Goal: Information Seeking & Learning: Learn about a topic

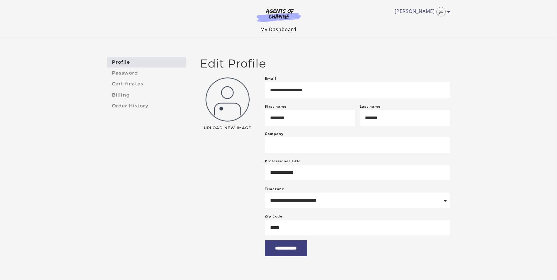
click at [272, 31] on link "My Dashboard" at bounding box center [278, 29] width 36 height 6
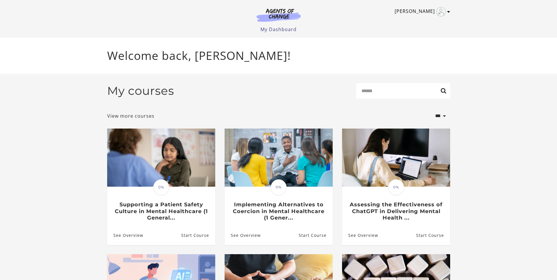
click at [448, 10] on icon "Toggle menu" at bounding box center [448, 11] width 3 height 5
click at [443, 18] on link "My Account" at bounding box center [426, 21] width 52 height 10
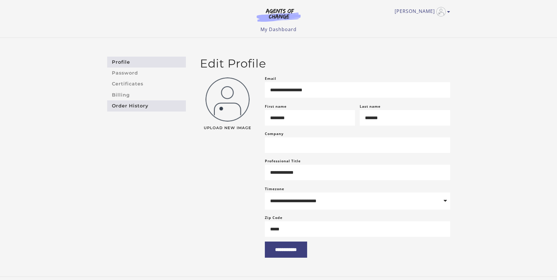
click at [165, 104] on link "Order History" at bounding box center [146, 105] width 79 height 11
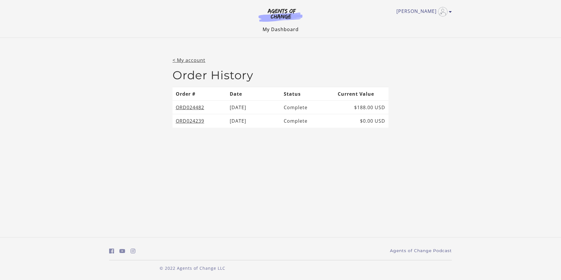
click at [266, 30] on link "My Dashboard" at bounding box center [281, 29] width 36 height 6
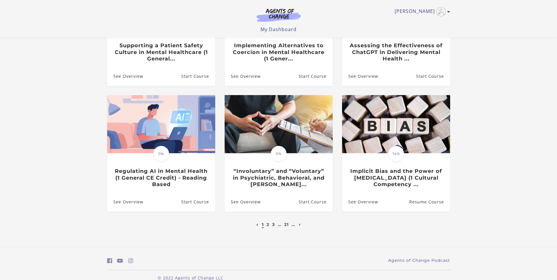
scroll to position [133, 0]
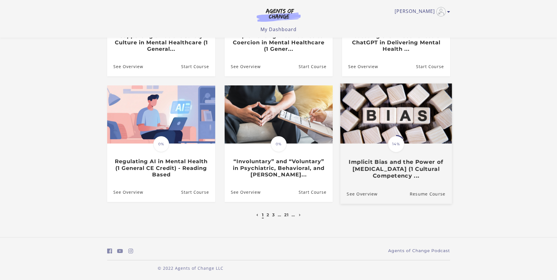
click at [422, 162] on h3 "Implicit Bias and the Power of Peer Support (1 Cultural Competency ..." at bounding box center [395, 169] width 99 height 21
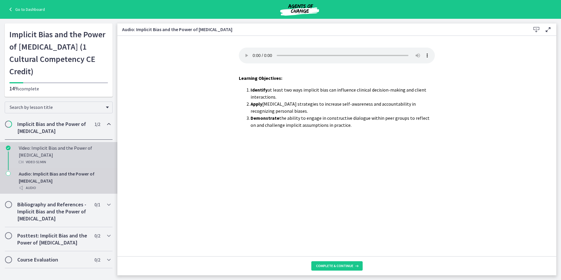
click at [54, 158] on div "Video · 51 min" at bounding box center [65, 161] width 92 height 7
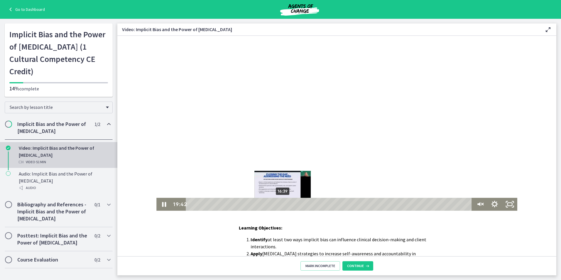
click at [280, 202] on div "16:39" at bounding box center [329, 204] width 277 height 13
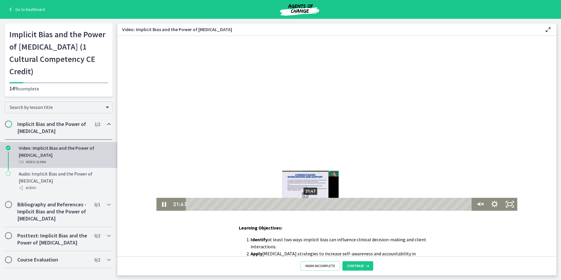
click at [309, 205] on div "21:47" at bounding box center [329, 204] width 277 height 13
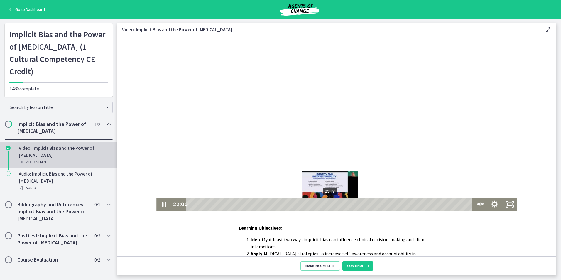
click at [328, 204] on div "25:19" at bounding box center [329, 204] width 277 height 13
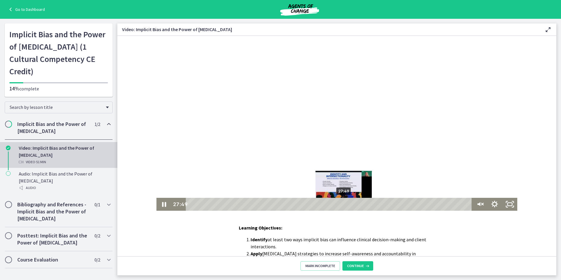
click at [342, 206] on div "27:49" at bounding box center [329, 204] width 277 height 13
click at [338, 206] on div "27:05" at bounding box center [329, 204] width 277 height 13
click at [347, 206] on div "28:47" at bounding box center [329, 204] width 277 height 13
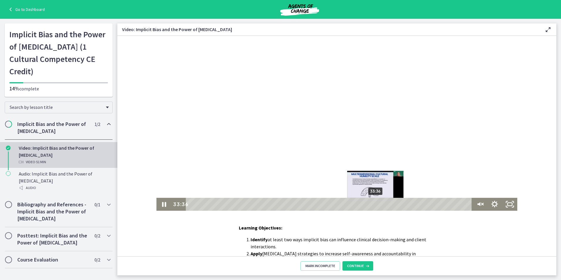
click at [373, 206] on div "33:36" at bounding box center [329, 204] width 277 height 13
click at [377, 205] on div "34:15" at bounding box center [329, 204] width 277 height 13
click at [386, 205] on div "35:51" at bounding box center [329, 204] width 277 height 13
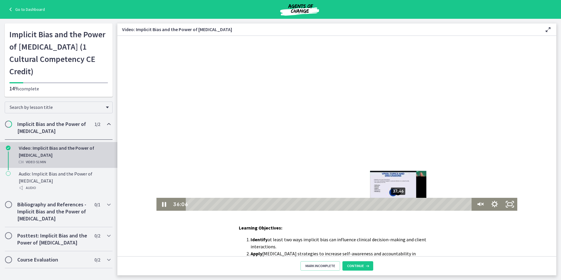
click at [396, 204] on div "37:46" at bounding box center [329, 204] width 277 height 13
click at [406, 203] on div "39:29" at bounding box center [329, 204] width 277 height 13
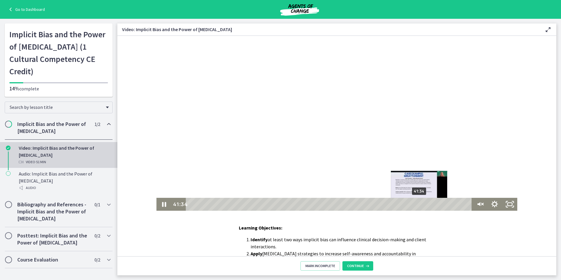
click at [417, 204] on div "41:34" at bounding box center [329, 204] width 277 height 13
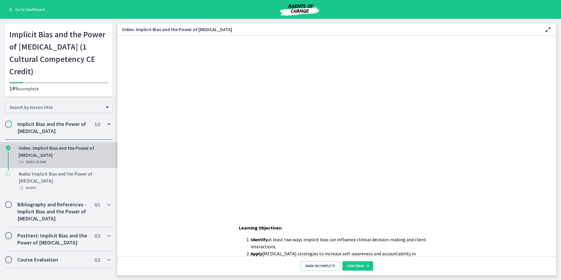
click at [373, 261] on footer "Mark Incomplete Continue" at bounding box center [336, 265] width 439 height 19
click at [366, 263] on icon at bounding box center [367, 265] width 6 height 5
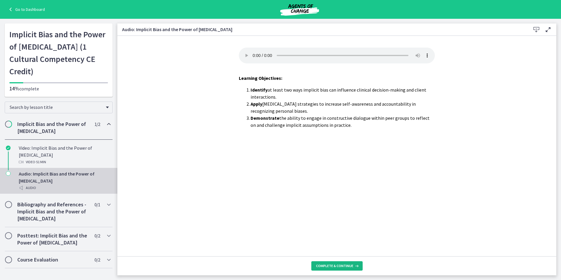
click at [336, 267] on span "Complete & continue" at bounding box center [334, 265] width 37 height 5
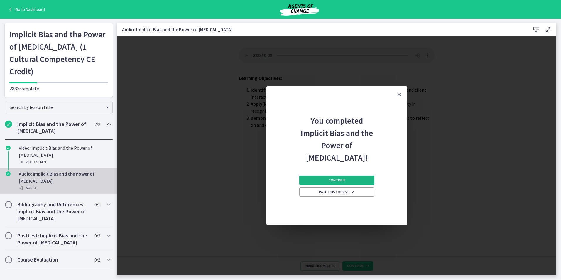
click at [335, 180] on span "Continue" at bounding box center [337, 180] width 17 height 5
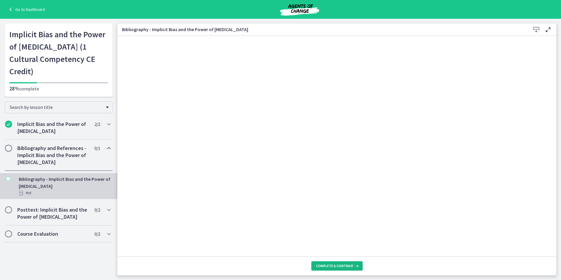
click at [329, 263] on button "Complete & continue" at bounding box center [336, 265] width 51 height 9
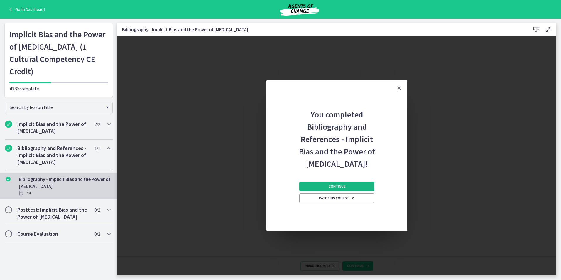
click at [337, 189] on button "Continue" at bounding box center [336, 186] width 75 height 9
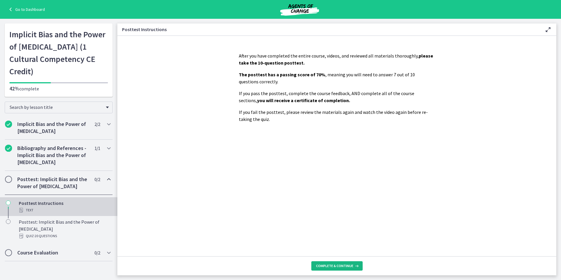
click at [341, 262] on button "Complete & continue" at bounding box center [336, 265] width 51 height 9
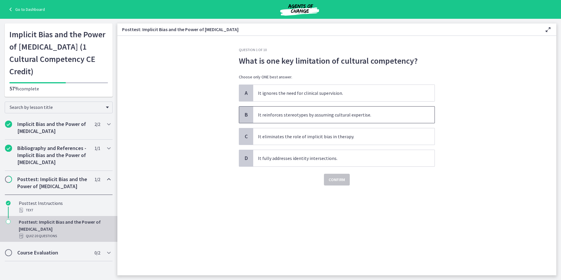
click at [327, 114] on p "It reinforces stereotypes by assuming cultural expertise." at bounding box center [338, 114] width 160 height 7
click at [344, 180] on span "Confirm" at bounding box center [337, 179] width 16 height 7
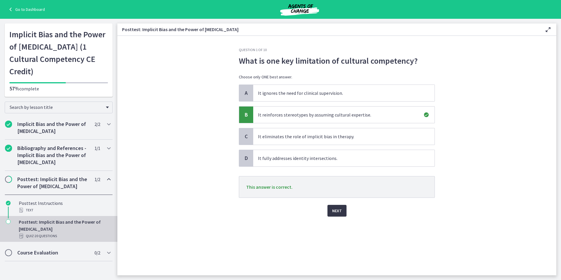
click at [337, 209] on span "Next" at bounding box center [337, 210] width 10 height 7
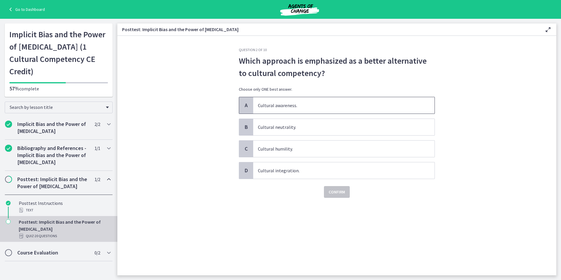
click at [257, 108] on span "Cultural awareness." at bounding box center [343, 105] width 181 height 16
click at [332, 196] on button "Confirm" at bounding box center [337, 192] width 26 height 12
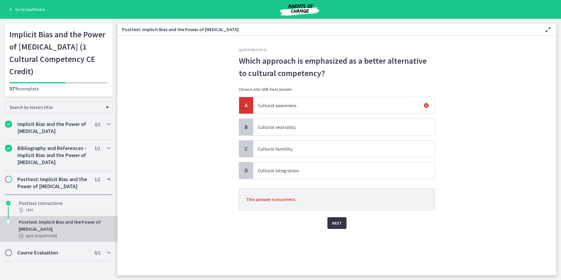
click at [332, 224] on span "Next" at bounding box center [337, 222] width 10 height 7
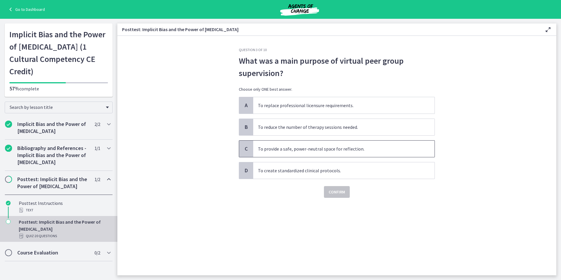
click at [350, 156] on span "To provide a safe, power-neutral space for reflection." at bounding box center [343, 149] width 181 height 16
click at [342, 193] on span "Confirm" at bounding box center [337, 191] width 16 height 7
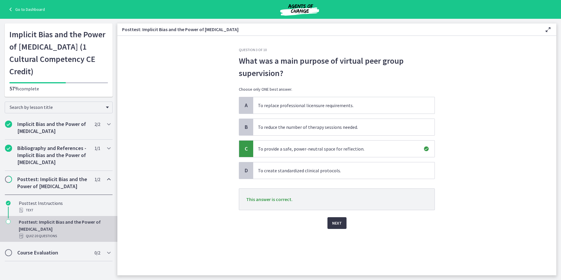
click at [336, 221] on span "Next" at bounding box center [337, 222] width 10 height 7
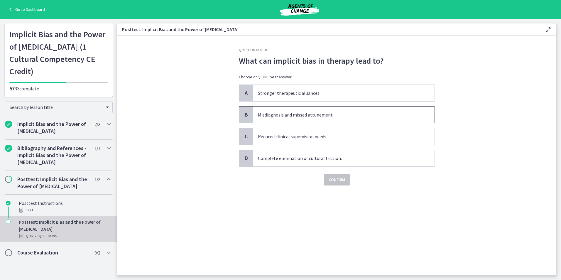
click at [376, 117] on p "Misdiagnosis and missed attunement." at bounding box center [338, 114] width 160 height 7
click at [335, 179] on span "Confirm" at bounding box center [337, 179] width 16 height 7
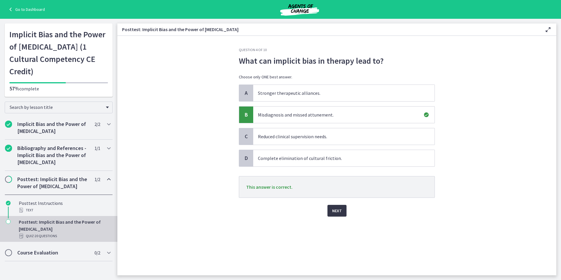
click at [346, 215] on button "Next" at bounding box center [336, 211] width 19 height 12
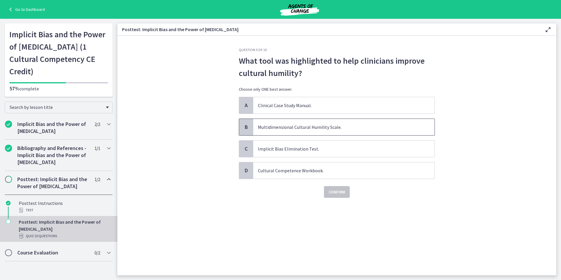
click at [303, 127] on p "Multidimensional Cultural Humility Scale." at bounding box center [338, 127] width 160 height 7
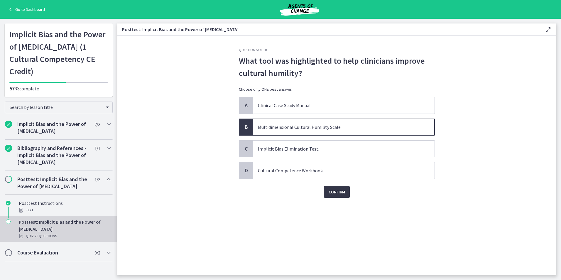
click at [334, 189] on span "Confirm" at bounding box center [337, 191] width 16 height 7
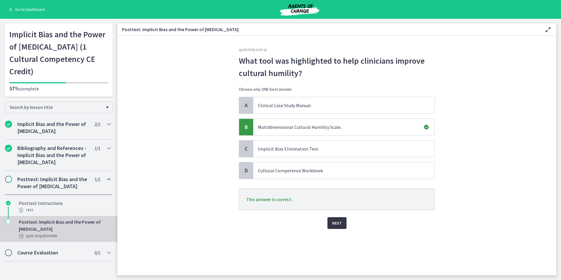
click at [339, 222] on span "Next" at bounding box center [337, 222] width 10 height 7
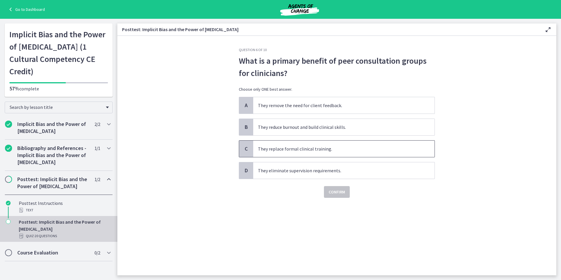
drag, startPoint x: 307, startPoint y: 151, endPoint x: 308, endPoint y: 156, distance: 5.1
click at [307, 151] on span "They replace formal clinical training." at bounding box center [343, 149] width 181 height 16
click at [337, 197] on button "Confirm" at bounding box center [337, 192] width 26 height 12
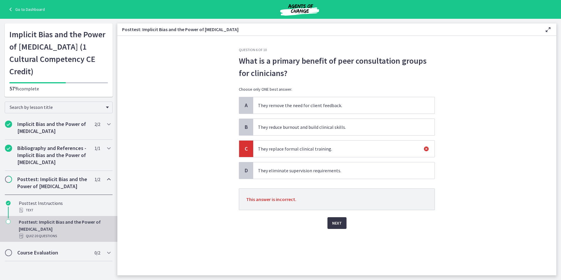
click at [337, 224] on span "Next" at bounding box center [337, 222] width 10 height 7
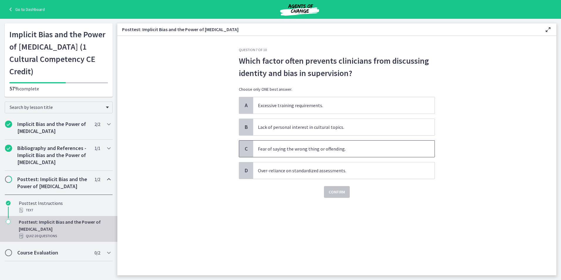
click at [319, 152] on span "Fear of saying the wrong thing or offending." at bounding box center [343, 149] width 181 height 16
click at [338, 191] on span "Confirm" at bounding box center [337, 191] width 16 height 7
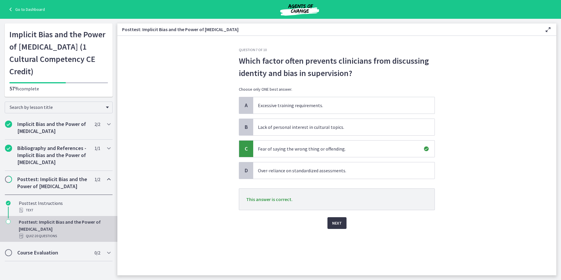
click at [340, 220] on button "Next" at bounding box center [336, 223] width 19 height 12
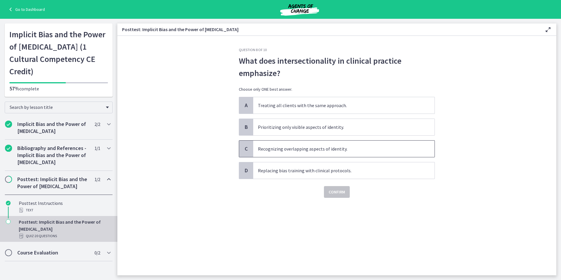
click at [357, 145] on p "Recognizing overlapping aspects of identity." at bounding box center [338, 148] width 160 height 7
click at [343, 191] on span "Confirm" at bounding box center [337, 191] width 16 height 7
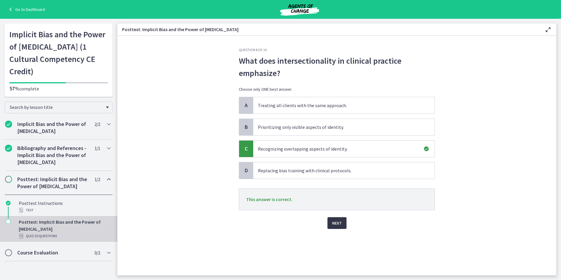
click at [338, 220] on span "Next" at bounding box center [337, 222] width 10 height 7
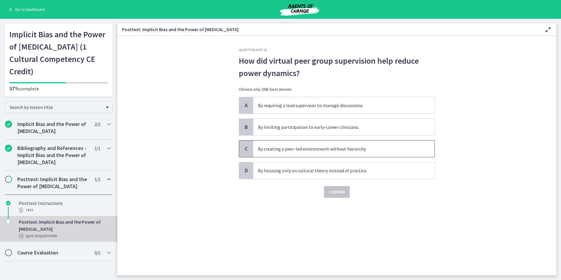
click at [363, 156] on span "By creating a peer-led environment without hierarchy." at bounding box center [343, 149] width 181 height 16
click at [340, 192] on span "Confirm" at bounding box center [337, 191] width 16 height 7
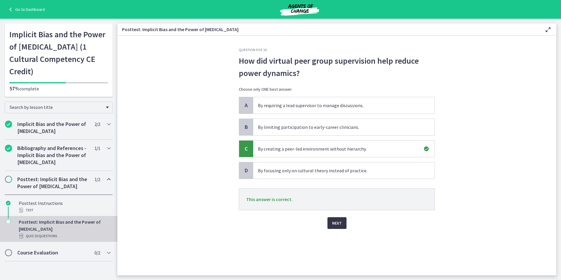
click at [337, 225] on span "Next" at bounding box center [337, 222] width 10 height 7
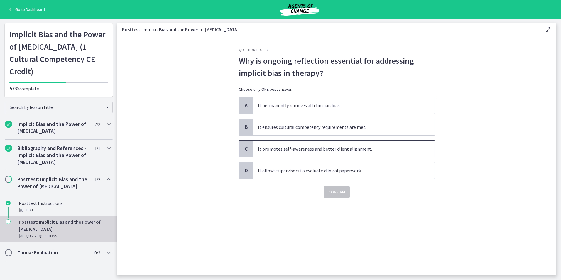
click at [392, 153] on span "It promotes self-awareness and better client alignment." at bounding box center [343, 149] width 181 height 16
click at [343, 193] on span "Confirm" at bounding box center [337, 191] width 16 height 7
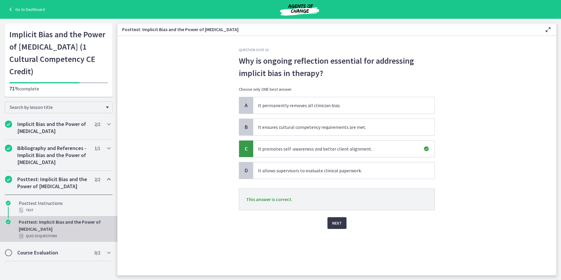
click at [337, 217] on div "Next" at bounding box center [337, 219] width 196 height 19
click at [339, 222] on span "Next" at bounding box center [337, 222] width 10 height 7
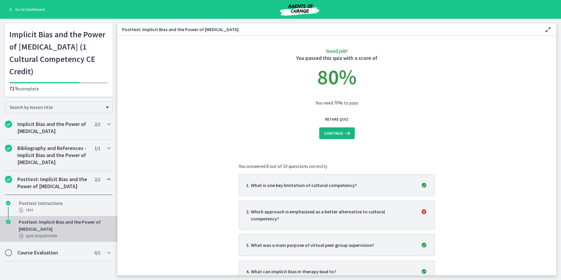
click at [325, 136] on span "Continue" at bounding box center [333, 133] width 19 height 7
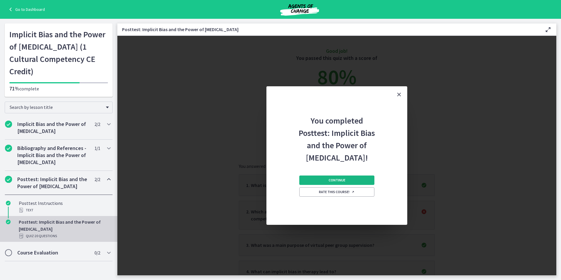
click at [358, 181] on button "Continue" at bounding box center [336, 179] width 75 height 9
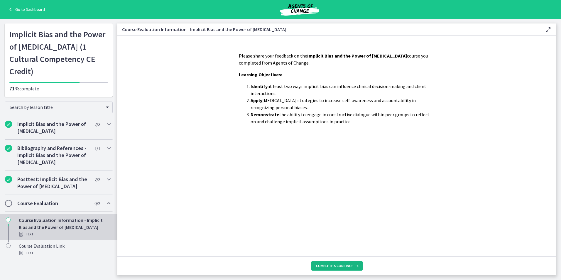
click at [342, 264] on span "Complete & continue" at bounding box center [334, 265] width 37 height 5
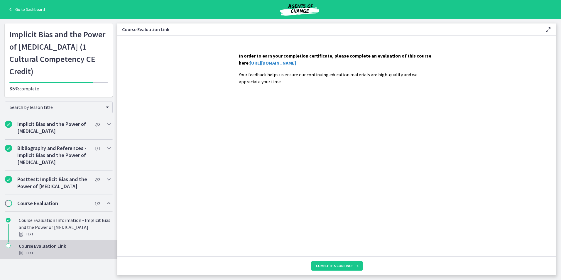
click at [284, 62] on link "https://forms.gle/qAqRm4tR5n1KGXee6" at bounding box center [273, 63] width 46 height 6
click at [352, 266] on span "Complete & continue" at bounding box center [334, 265] width 37 height 5
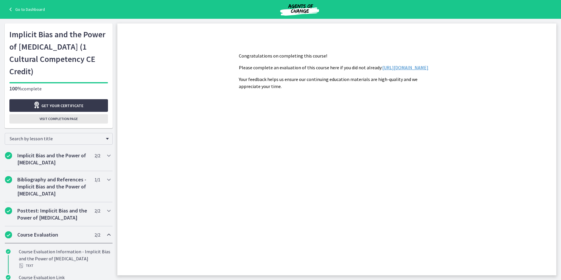
click at [69, 116] on span "Visit completion page" at bounding box center [59, 118] width 38 height 5
click at [88, 114] on button "Visit completion page" at bounding box center [58, 118] width 99 height 9
click at [84, 99] on link "Get your certificate" at bounding box center [58, 105] width 99 height 13
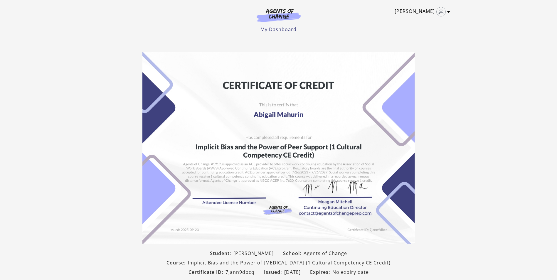
click at [422, 8] on link "[PERSON_NAME]" at bounding box center [420, 11] width 53 height 9
click at [410, 23] on link "My Account" at bounding box center [426, 21] width 52 height 10
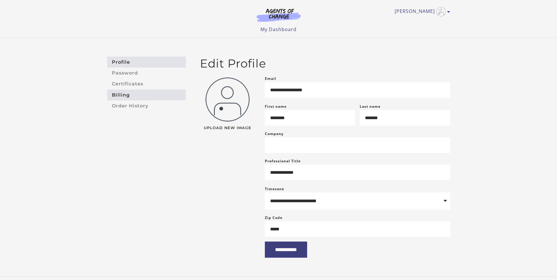
click at [138, 92] on link "Billing" at bounding box center [146, 94] width 79 height 11
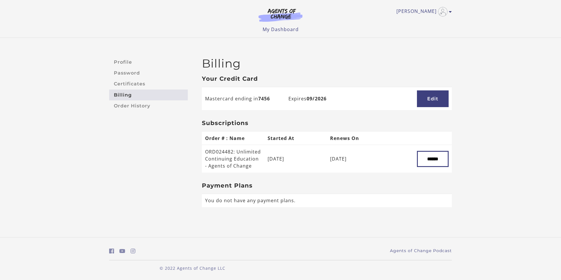
click at [136, 84] on link "Certificates" at bounding box center [148, 84] width 79 height 11
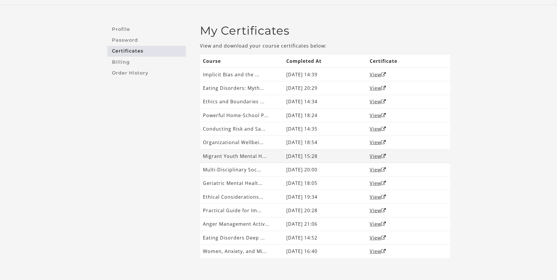
scroll to position [82, 0]
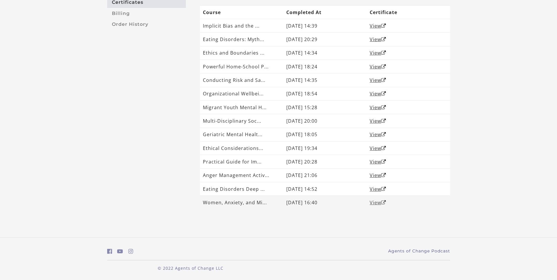
click at [378, 203] on link "View" at bounding box center [377, 202] width 16 height 6
click at [377, 189] on link "View" at bounding box center [377, 189] width 16 height 6
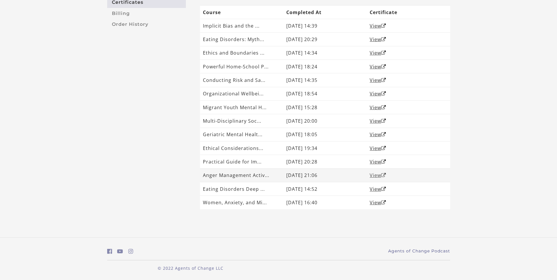
click at [378, 175] on link "View" at bounding box center [377, 175] width 16 height 6
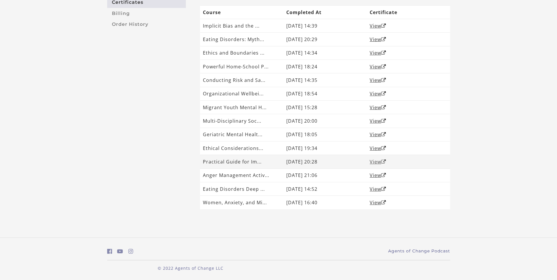
click at [376, 161] on link "View" at bounding box center [377, 161] width 16 height 6
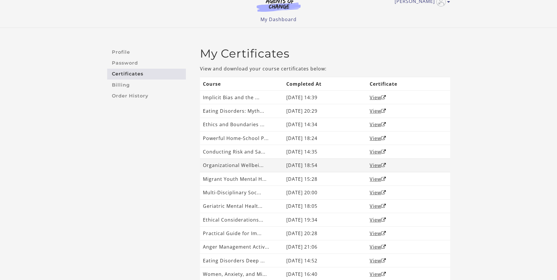
scroll to position [0, 0]
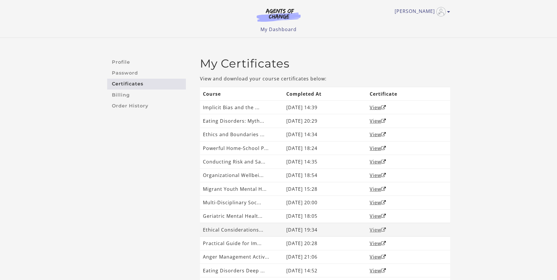
click at [377, 231] on link "View" at bounding box center [377, 230] width 16 height 6
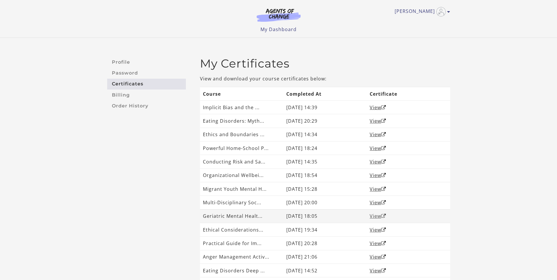
click at [376, 213] on link "View" at bounding box center [377, 216] width 16 height 6
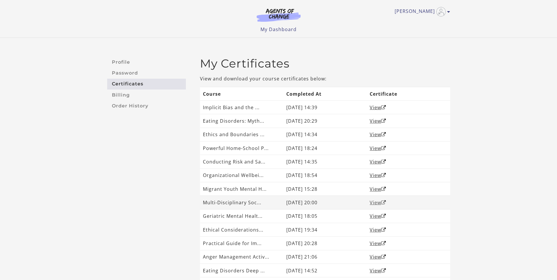
click at [372, 203] on link "View" at bounding box center [377, 202] width 16 height 6
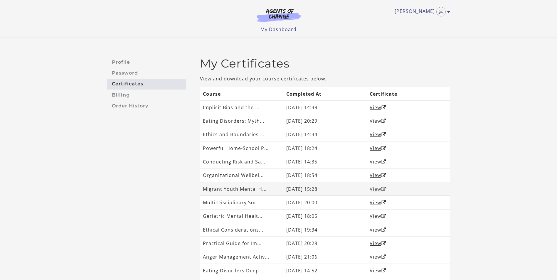
click at [379, 188] on link "View" at bounding box center [377, 189] width 16 height 6
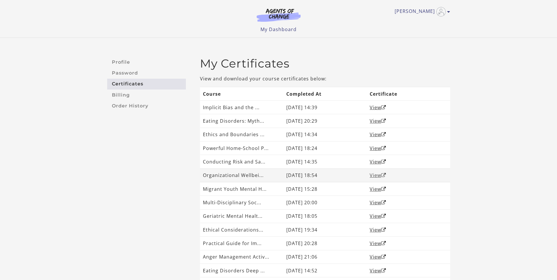
click at [374, 175] on link "View" at bounding box center [377, 175] width 16 height 6
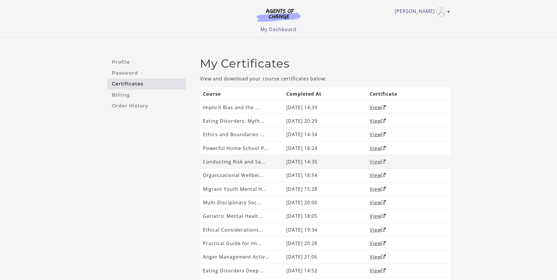
click at [378, 163] on link "View" at bounding box center [377, 161] width 16 height 6
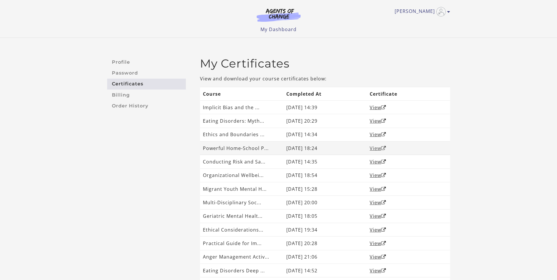
click at [372, 148] on link "View" at bounding box center [377, 148] width 16 height 6
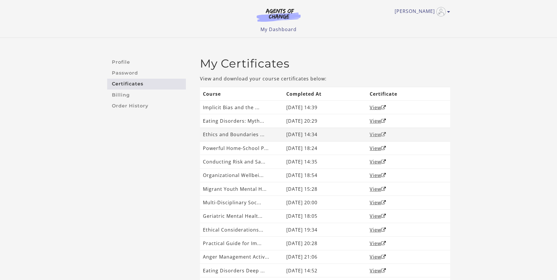
click at [379, 133] on link "View" at bounding box center [377, 134] width 16 height 6
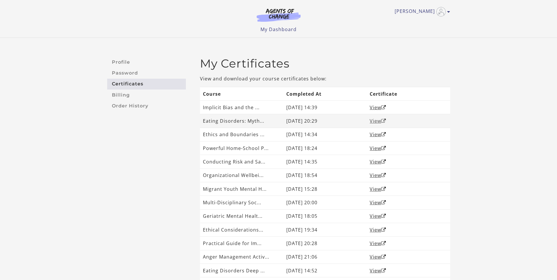
click at [379, 120] on link "View" at bounding box center [377, 121] width 16 height 6
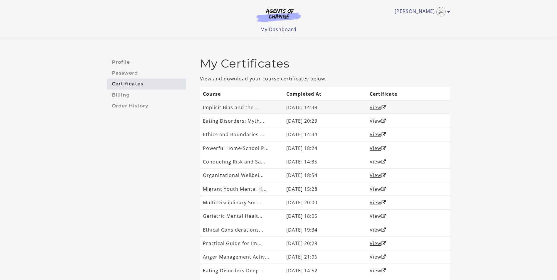
click at [376, 109] on link "View" at bounding box center [377, 107] width 16 height 6
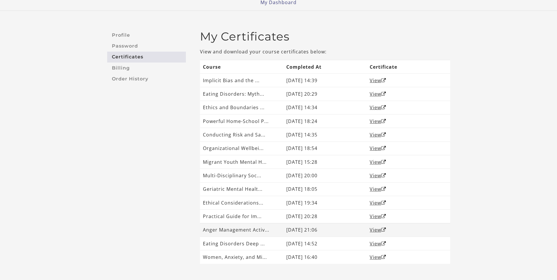
scroll to position [82, 0]
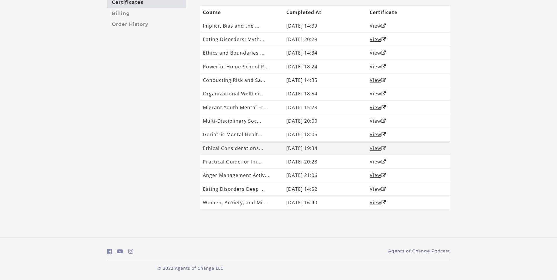
click at [380, 150] on link "View" at bounding box center [377, 148] width 16 height 6
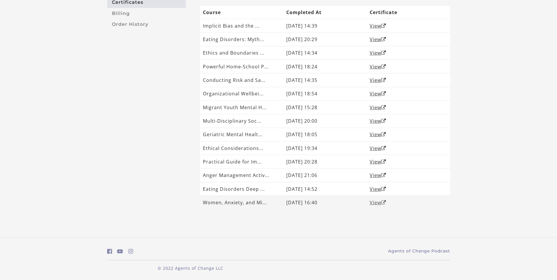
click at [378, 202] on link "View" at bounding box center [377, 202] width 16 height 6
click at [377, 187] on link "View" at bounding box center [377, 189] width 16 height 6
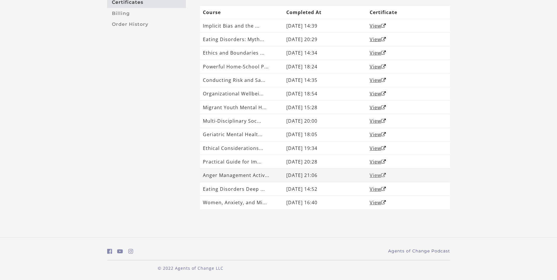
click at [371, 176] on link "View" at bounding box center [377, 175] width 16 height 6
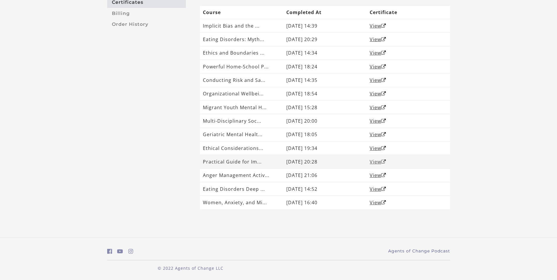
click at [373, 163] on link "View" at bounding box center [377, 161] width 16 height 6
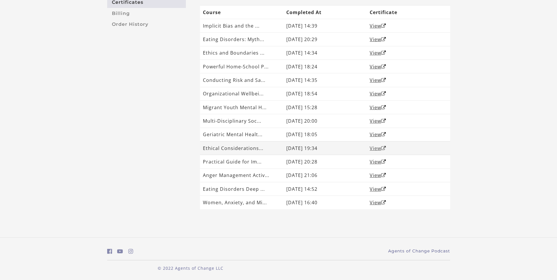
click at [374, 150] on link "View" at bounding box center [377, 148] width 16 height 6
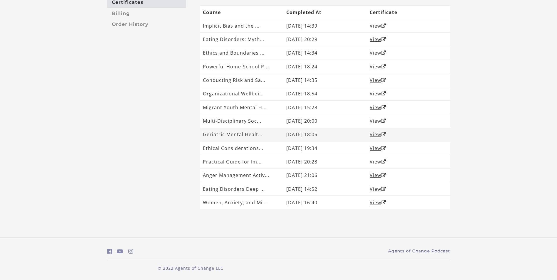
click at [378, 135] on link "View" at bounding box center [377, 134] width 16 height 6
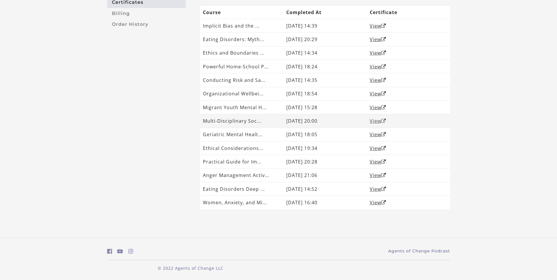
click at [371, 119] on link "View" at bounding box center [377, 121] width 16 height 6
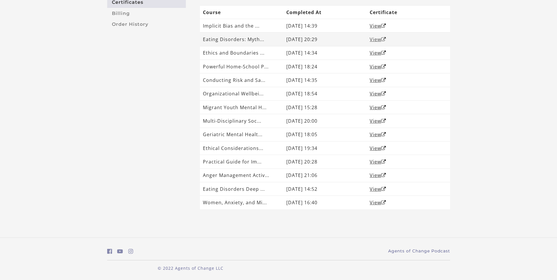
click at [371, 41] on link "View" at bounding box center [377, 39] width 16 height 6
click at [372, 26] on link "View" at bounding box center [377, 26] width 16 height 6
click at [379, 27] on link "View" at bounding box center [377, 26] width 16 height 6
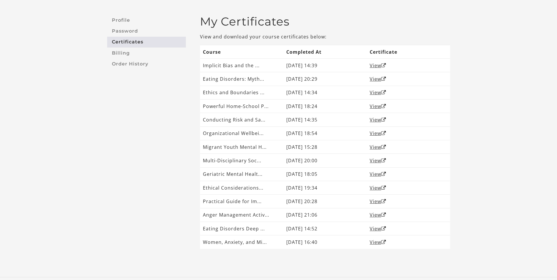
scroll to position [0, 0]
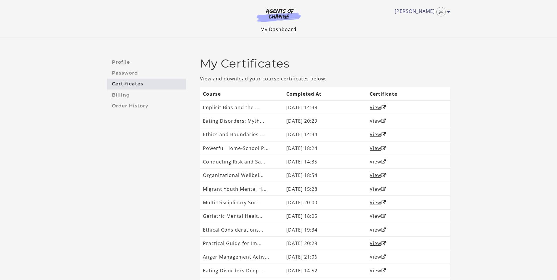
click at [289, 29] on link "My Dashboard" at bounding box center [278, 29] width 36 height 6
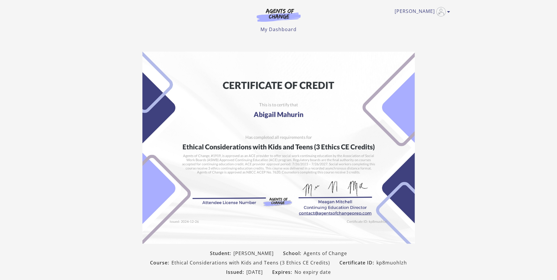
click at [259, 14] on img at bounding box center [278, 14] width 56 height 13
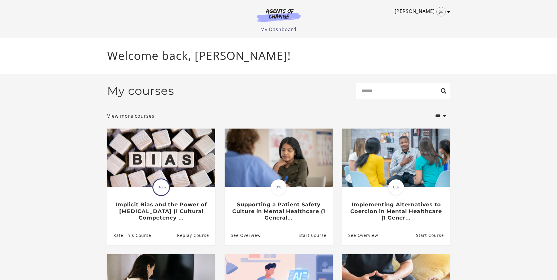
click at [420, 16] on link "[PERSON_NAME]" at bounding box center [420, 11] width 53 height 9
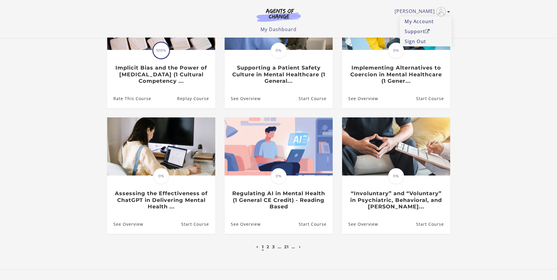
scroll to position [133, 0]
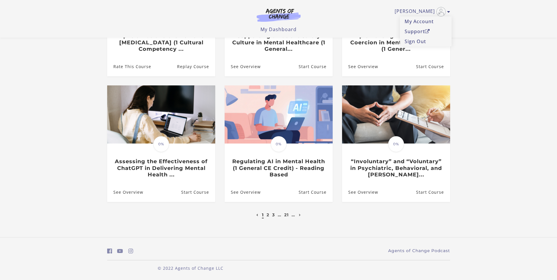
click at [167, 274] on div "© 2022 Agents of Change LLC" at bounding box center [190, 270] width 176 height 10
click at [164, 268] on p "© 2022 Agents of Change LLC" at bounding box center [190, 268] width 167 height 6
click at [157, 269] on p "© 2022 Agents of Change LLC" at bounding box center [190, 268] width 167 height 6
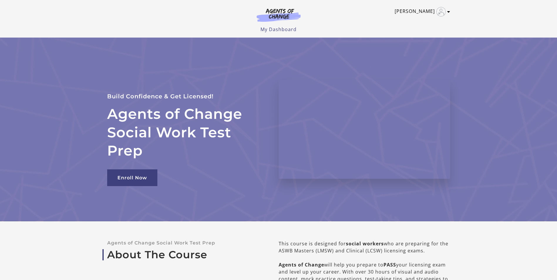
click at [421, 13] on link "[PERSON_NAME]" at bounding box center [420, 11] width 53 height 9
click at [272, 32] on link "My Dashboard" at bounding box center [278, 29] width 36 height 6
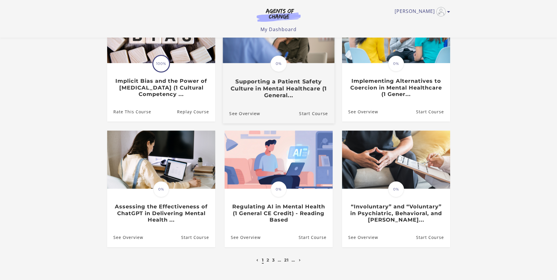
scroll to position [88, 0]
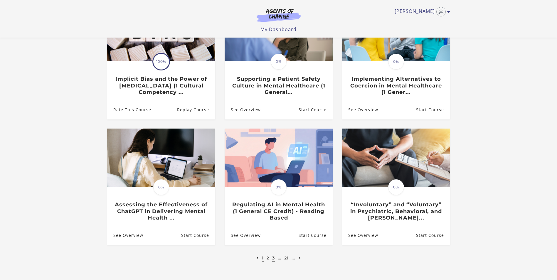
click at [274, 261] on link "3" at bounding box center [273, 257] width 3 height 5
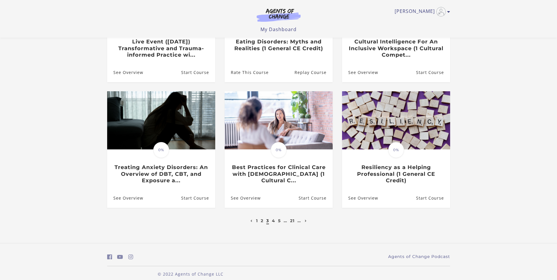
scroll to position [131, 0]
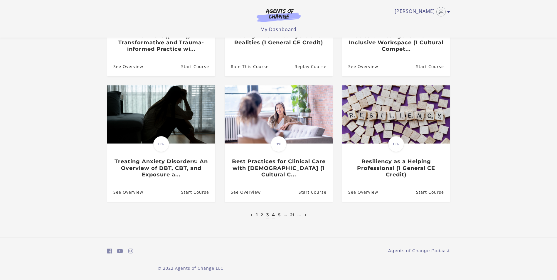
click at [274, 216] on link "4" at bounding box center [273, 214] width 3 height 5
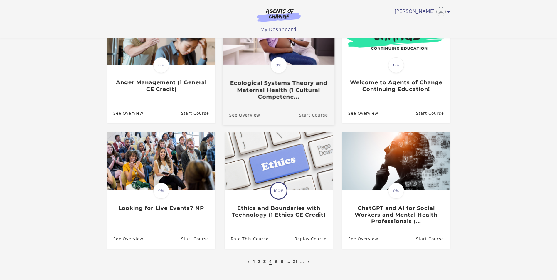
scroll to position [88, 0]
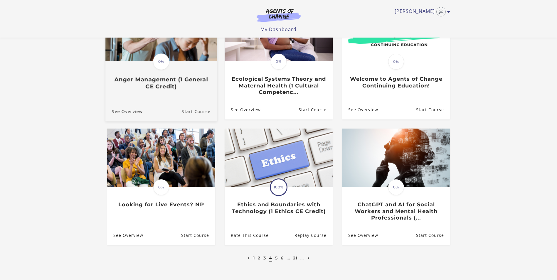
click at [208, 114] on link "Start Course" at bounding box center [198, 111] width 35 height 20
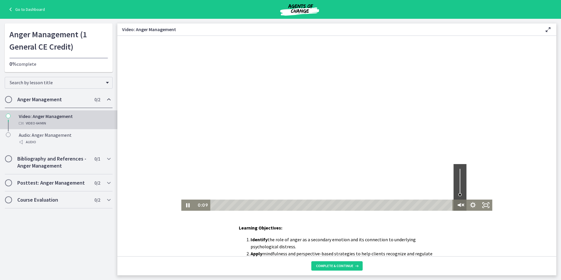
click at [459, 204] on icon "Unmute" at bounding box center [460, 204] width 16 height 13
click at [458, 203] on icon "Mute" at bounding box center [459, 205] width 13 height 11
click at [458, 204] on icon "Unmute" at bounding box center [458, 205] width 3 height 4
click at [457, 204] on icon "Mute" at bounding box center [458, 204] width 3 height 3
click at [444, 166] on div at bounding box center [336, 123] width 311 height 175
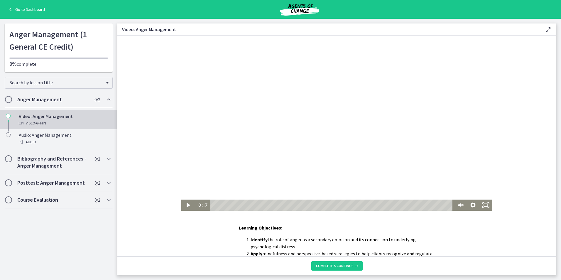
click at [285, 156] on div at bounding box center [336, 123] width 311 height 175
click at [222, 205] on div "2:55" at bounding box center [332, 205] width 237 height 11
click at [460, 203] on icon "Unmute" at bounding box center [460, 204] width 16 height 13
drag, startPoint x: 459, startPoint y: 170, endPoint x: 458, endPoint y: 176, distance: 6.6
click at [458, 176] on div "Volume" at bounding box center [459, 176] width 5 height 5
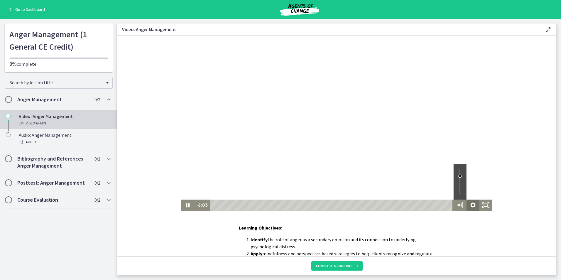
click at [472, 207] on icon "Show settings menu" at bounding box center [472, 205] width 13 height 11
click at [473, 187] on span "2x" at bounding box center [481, 183] width 16 height 11
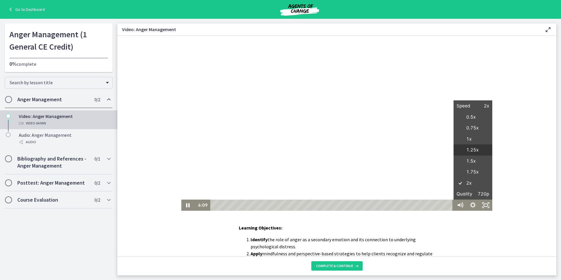
click at [474, 155] on label "1.25x" at bounding box center [472, 149] width 39 height 11
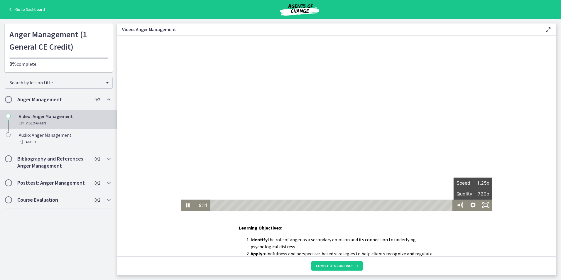
click at [517, 184] on div "Click for sound @keyframes VOLUME_SMALL_WAVE_FLASH { 0% { opacity: 0; } 33% { o…" at bounding box center [336, 123] width 439 height 175
drag, startPoint x: 457, startPoint y: 178, endPoint x: 456, endPoint y: 186, distance: 8.9
click at [457, 186] on div "Volume" at bounding box center [459, 186] width 5 height 5
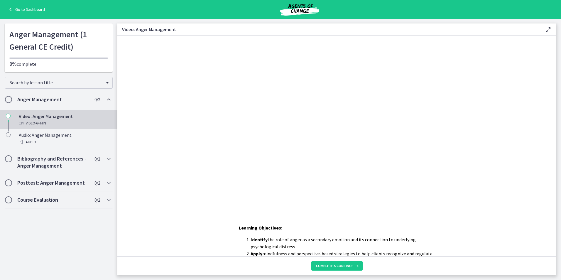
click at [501, 187] on div "Click for sound @keyframes VOLUME_SMALL_WAVE_FLASH { 0% { opacity: 0; } 33% { o…" at bounding box center [336, 123] width 439 height 175
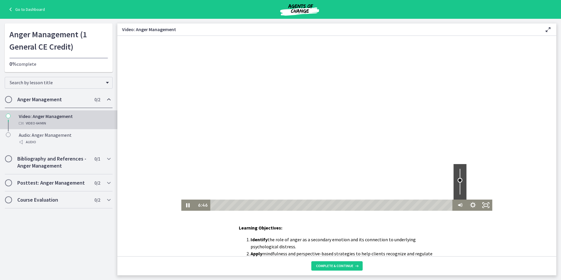
drag, startPoint x: 459, startPoint y: 185, endPoint x: 458, endPoint y: 180, distance: 5.0
click at [458, 180] on div "Volume" at bounding box center [459, 180] width 5 height 5
click at [358, 156] on div at bounding box center [336, 123] width 311 height 175
click at [353, 145] on div at bounding box center [336, 123] width 311 height 175
click at [457, 204] on icon "Mute" at bounding box center [460, 204] width 16 height 13
